Goal: Information Seeking & Learning: Learn about a topic

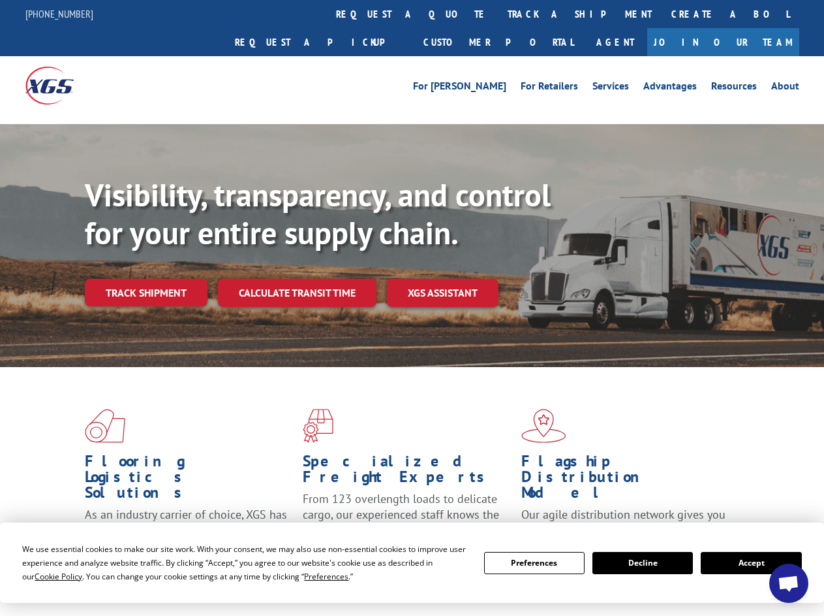
click at [412, 307] on div "Visibility, transparency, and control for your entire supply chain. Track shipm…" at bounding box center [455, 267] width 740 height 182
click at [46, 576] on span "Cookie Policy" at bounding box center [59, 576] width 48 height 11
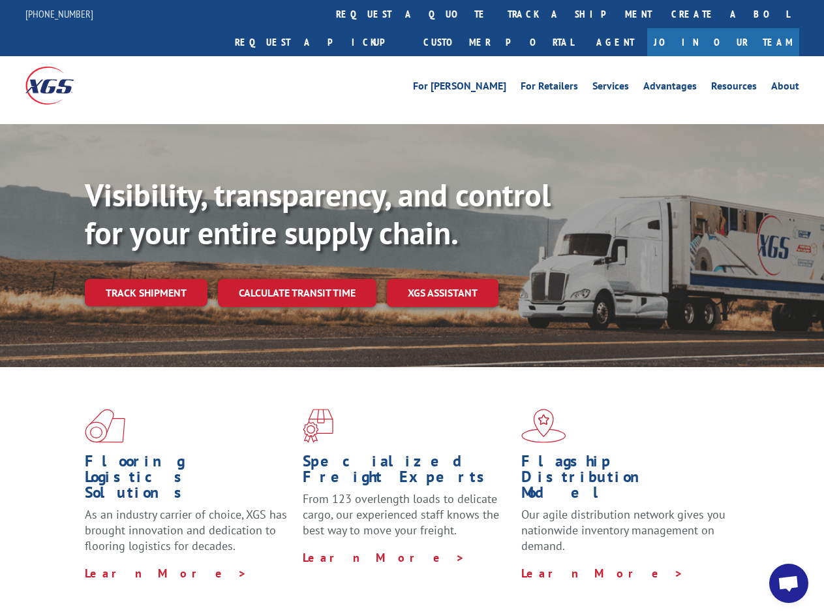
click at [314, 576] on div "Flooring Logistics Solutions As an industry carrier of choice, XGS has brought …" at bounding box center [412, 498] width 824 height 262
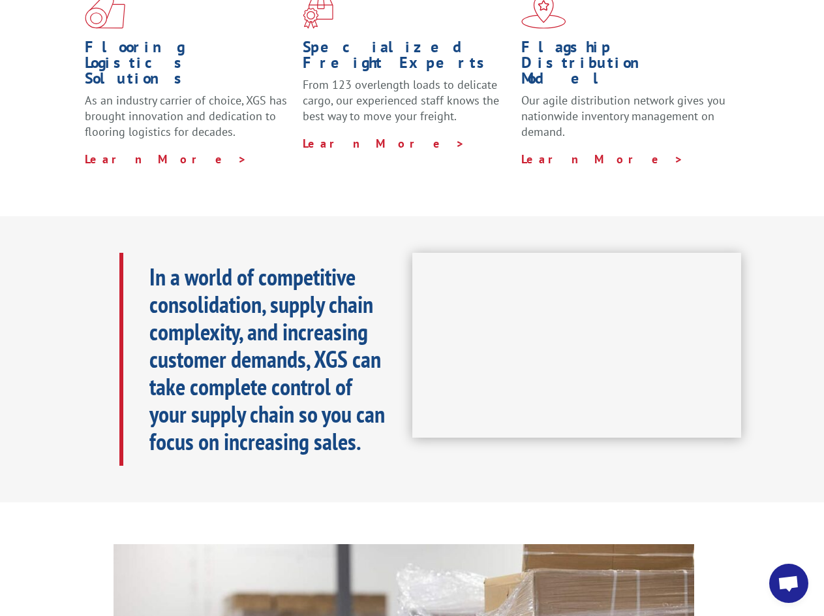
click at [413, 307] on iframe at bounding box center [578, 345] width 330 height 185
click at [373, 39] on h1 "Specialized Freight Experts" at bounding box center [407, 58] width 208 height 38
click at [456, 39] on h1 "Specialized Freight Experts" at bounding box center [407, 58] width 208 height 38
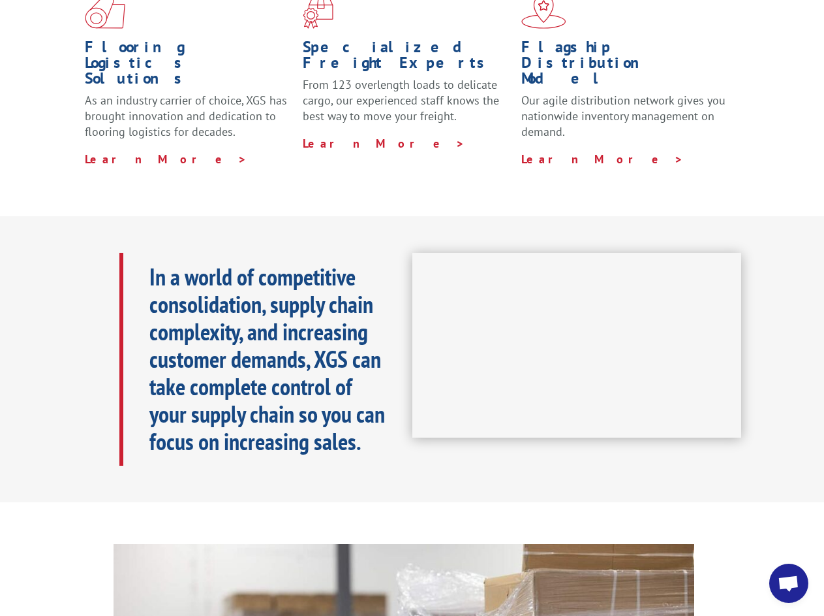
click at [537, 39] on h1 "Flagship Distribution Model" at bounding box center [626, 66] width 208 height 54
